Goal: Information Seeking & Learning: Learn about a topic

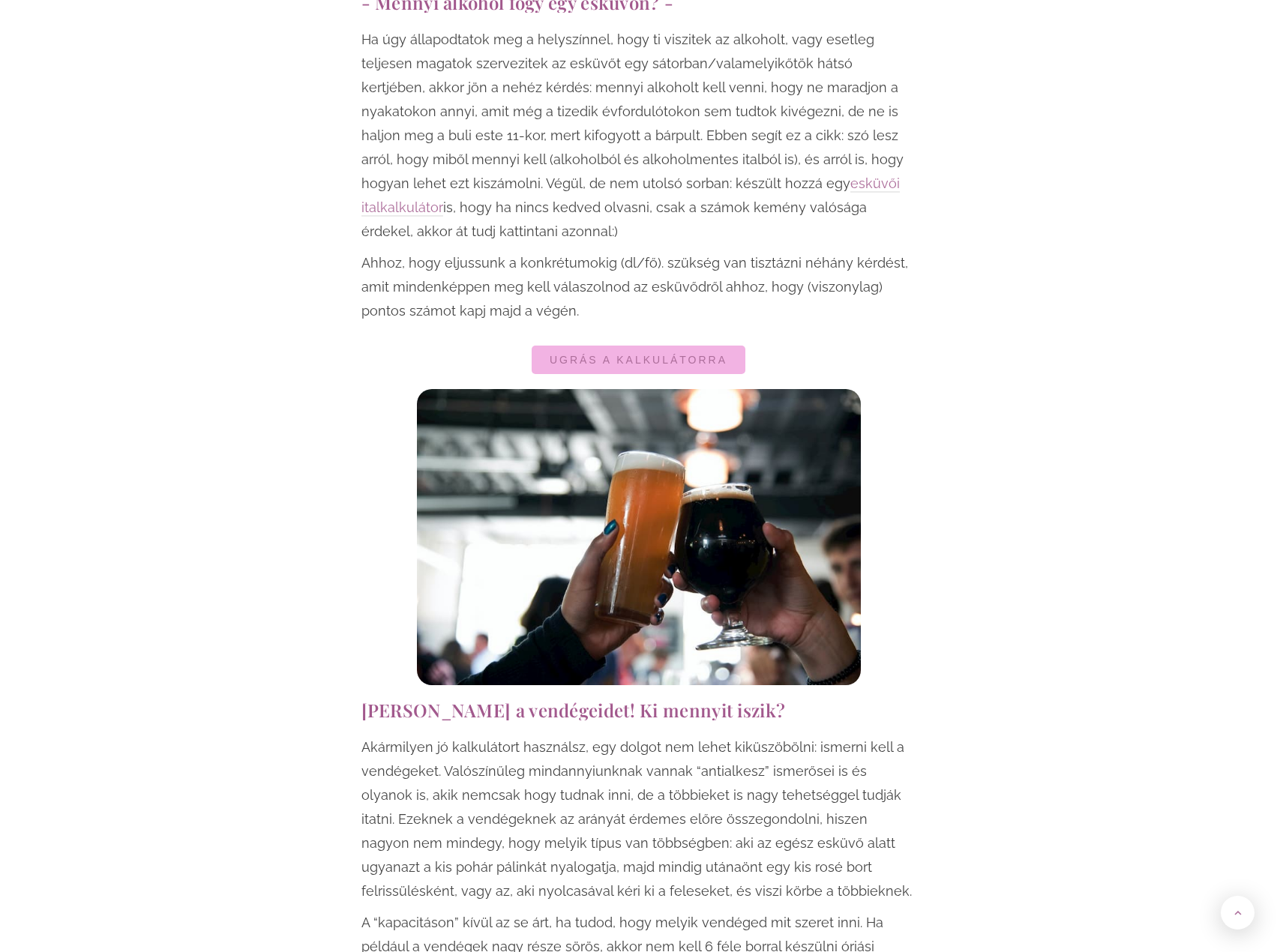
scroll to position [825, 0]
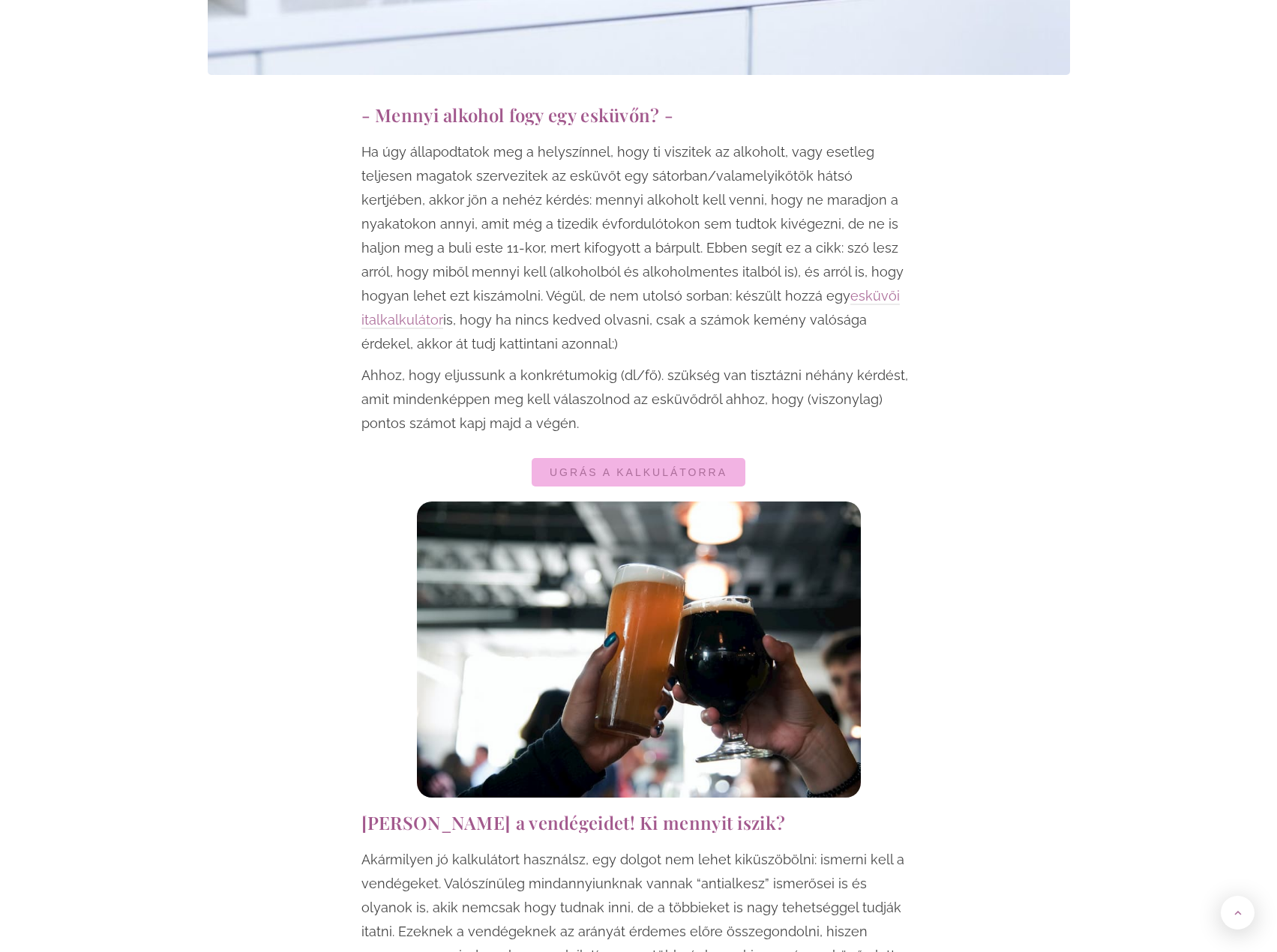
click at [647, 458] on link "Ugrás a kalkulátorra" at bounding box center [638, 472] width 214 height 29
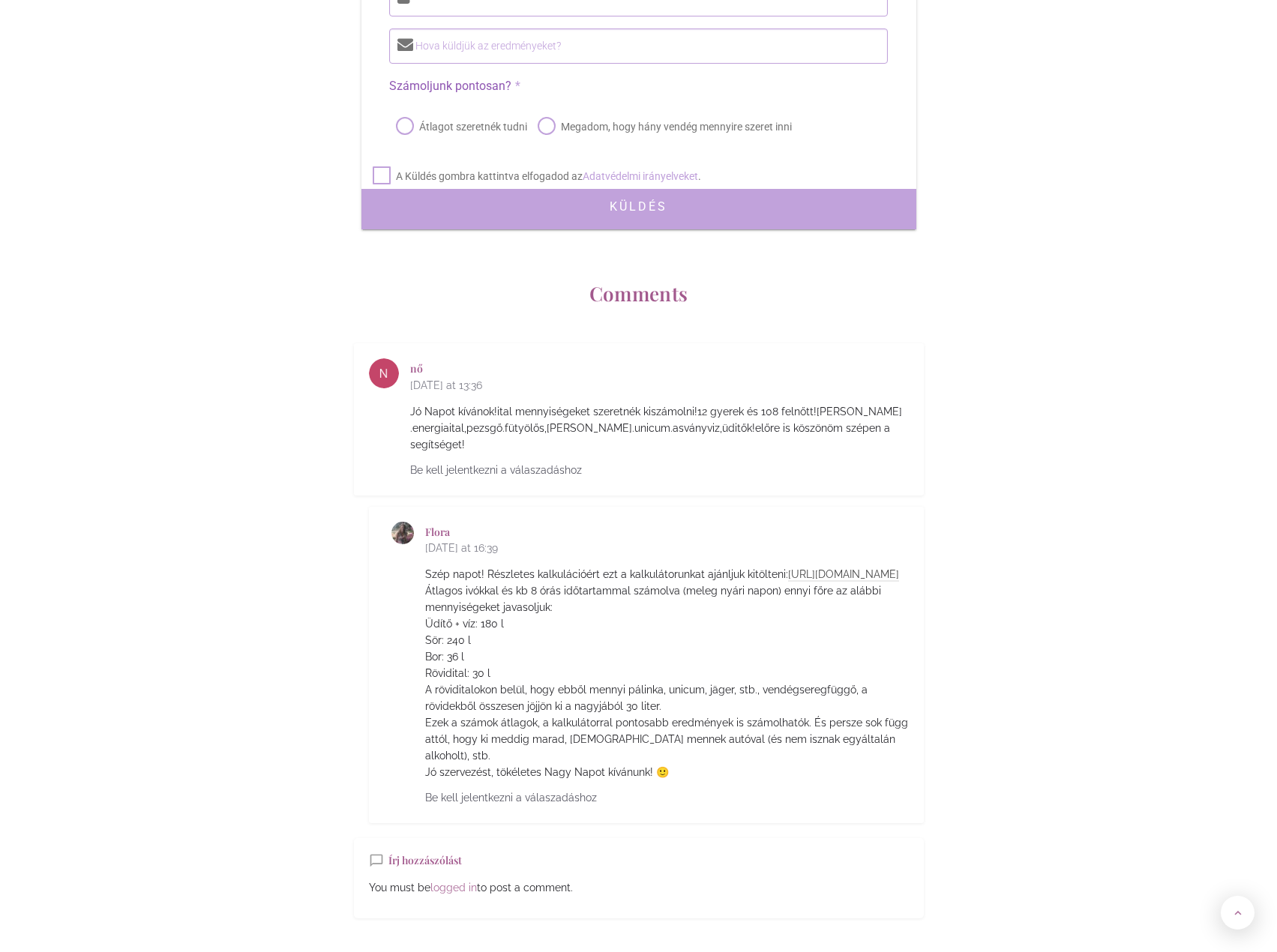
click at [788, 568] on link "[URL][DOMAIN_NAME]" at bounding box center [843, 575] width 111 height 13
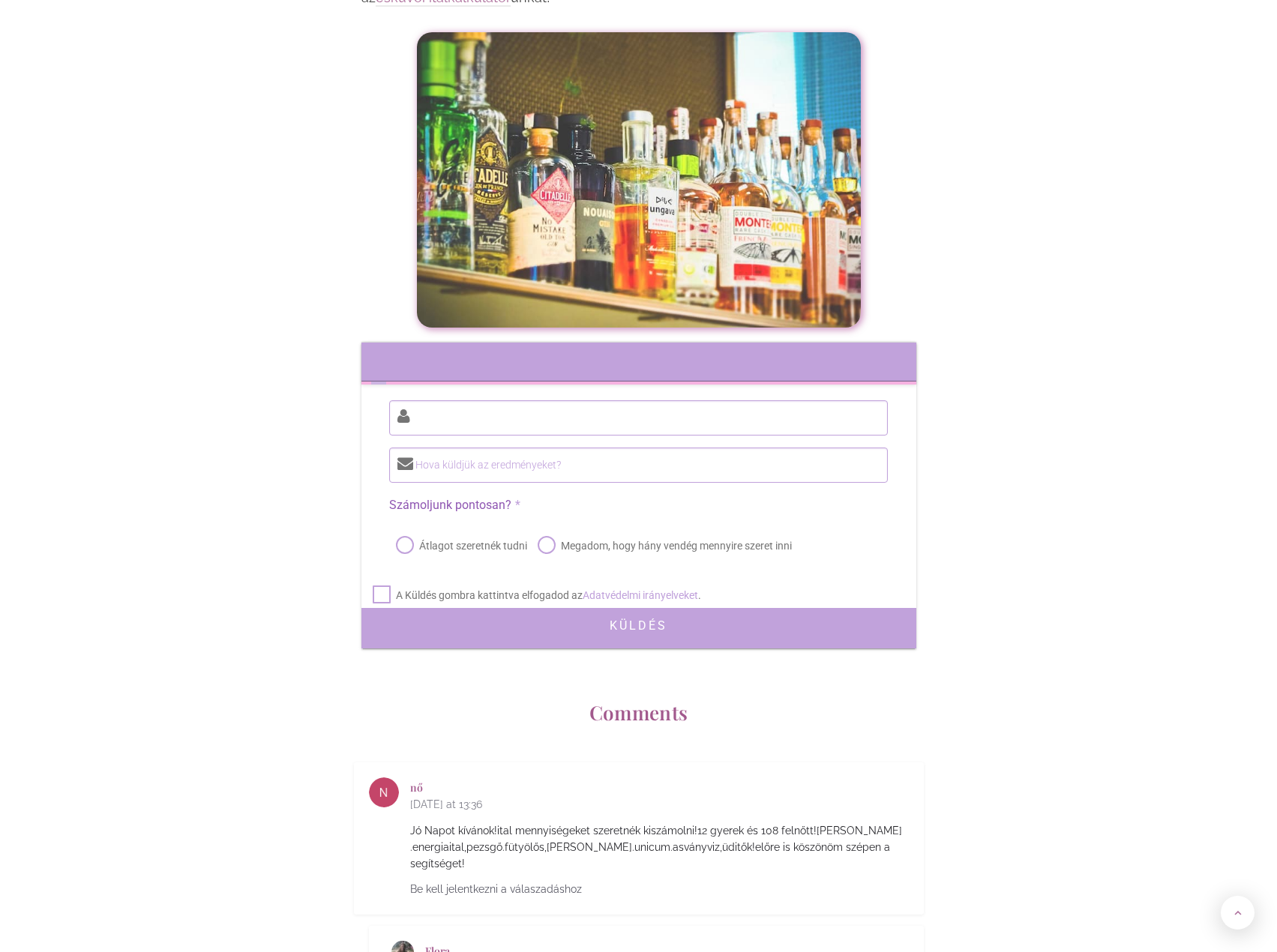
scroll to position [6236, 0]
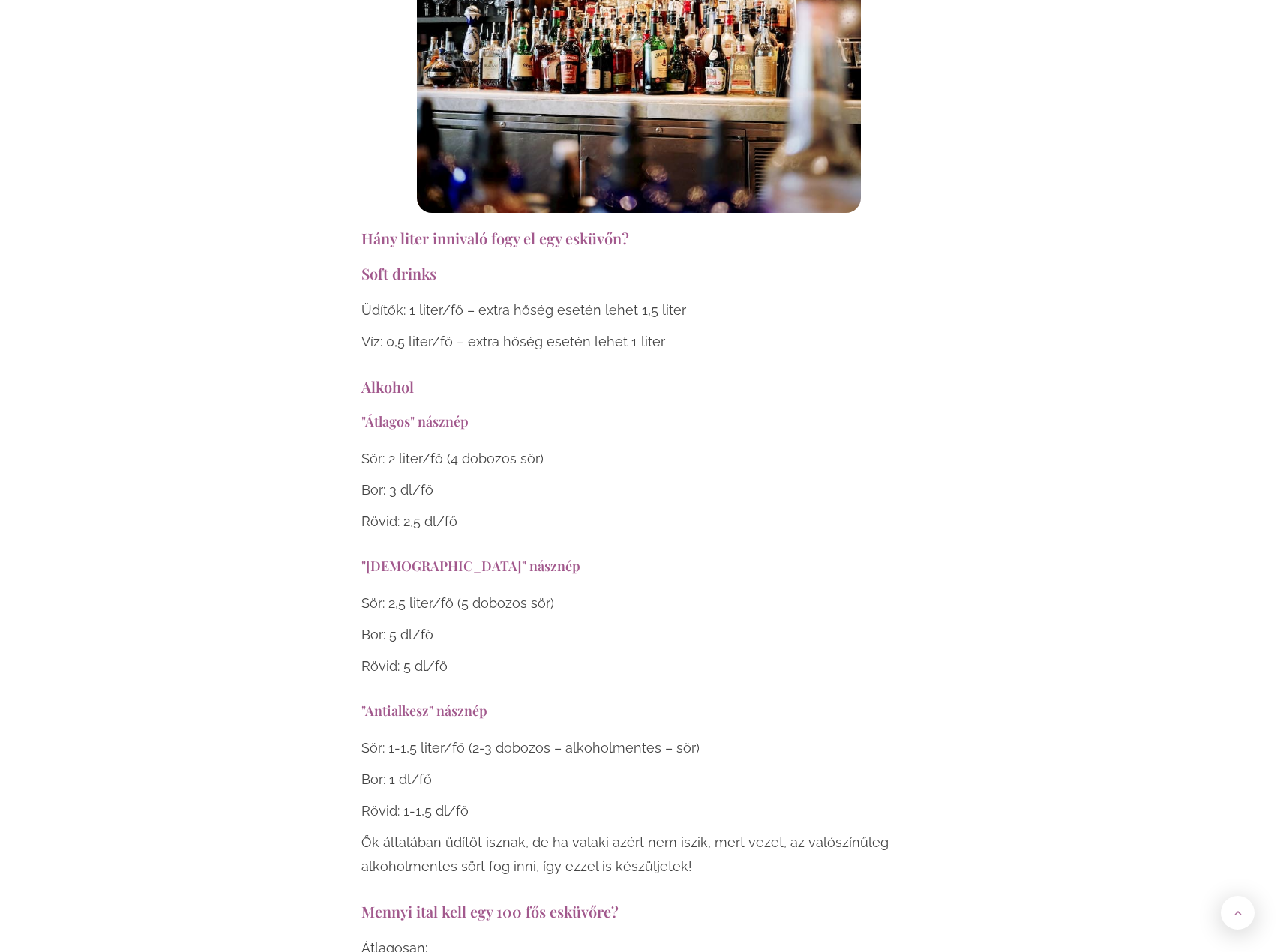
scroll to position [4948, 0]
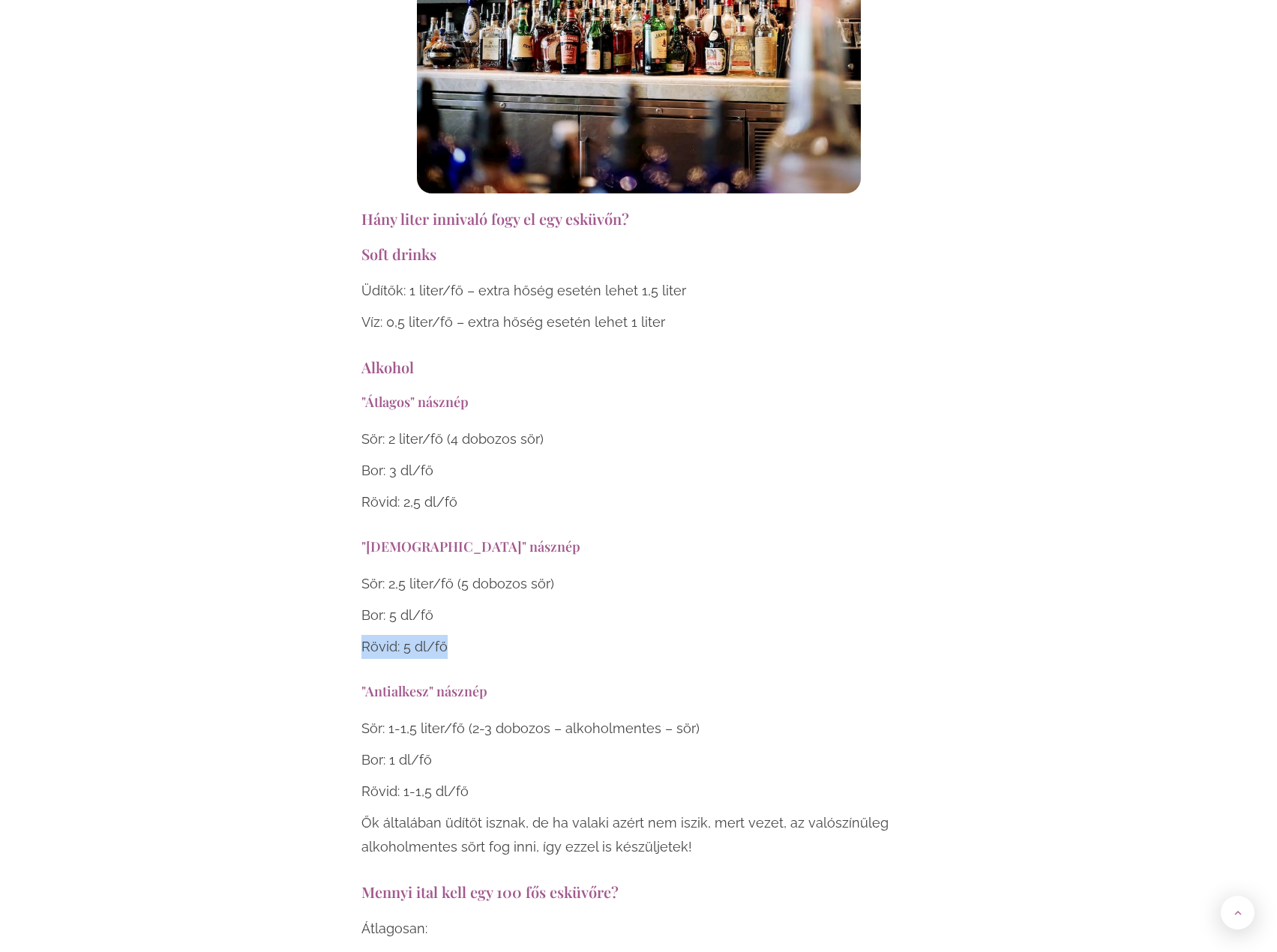
drag, startPoint x: 345, startPoint y: 561, endPoint x: 503, endPoint y: 593, distance: 161.2
click at [496, 635] on p "Rövid: 5 dl/fő" at bounding box center [638, 646] width 555 height 24
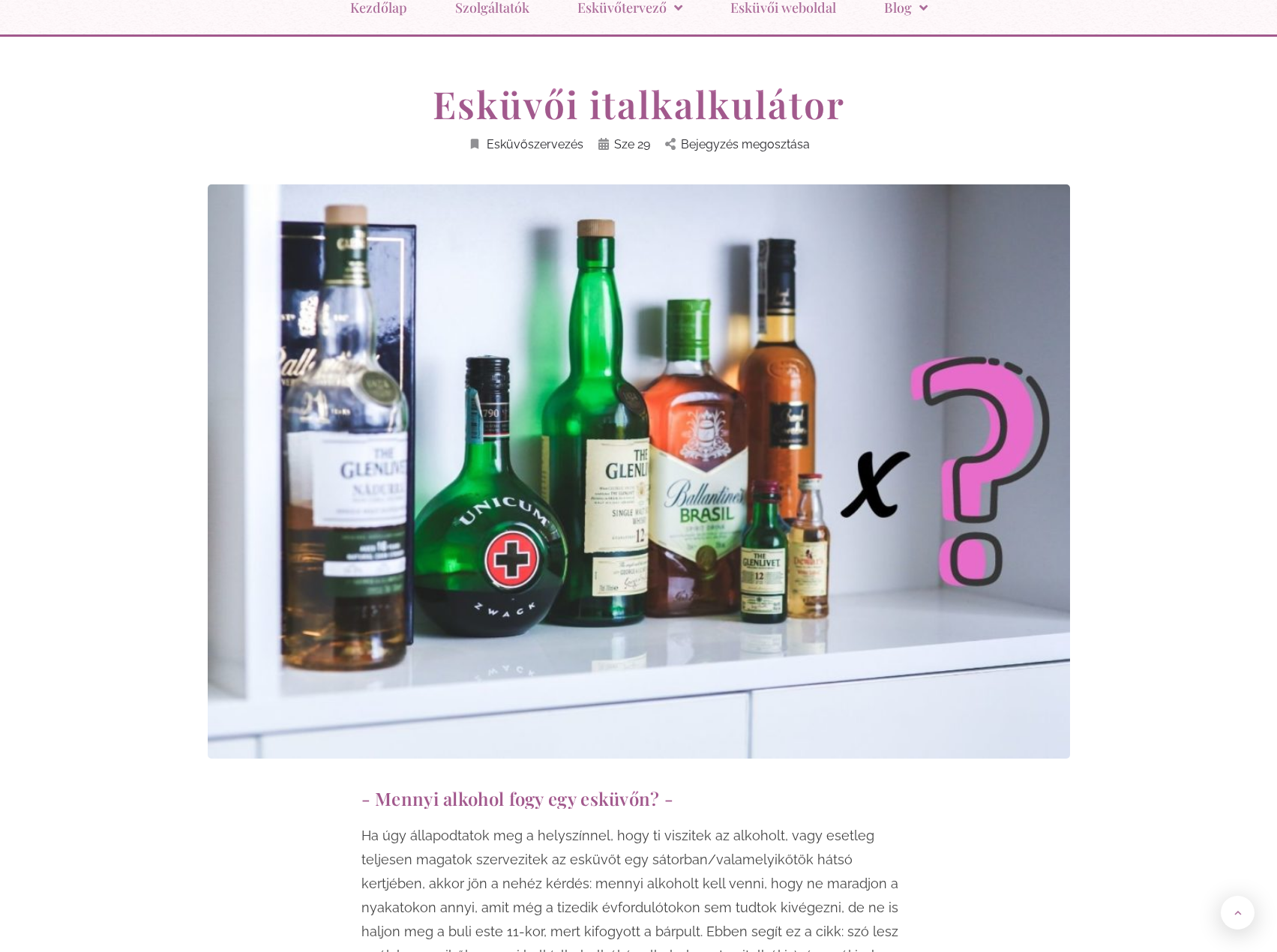
scroll to position [0, 0]
